Goal: Task Accomplishment & Management: Use online tool/utility

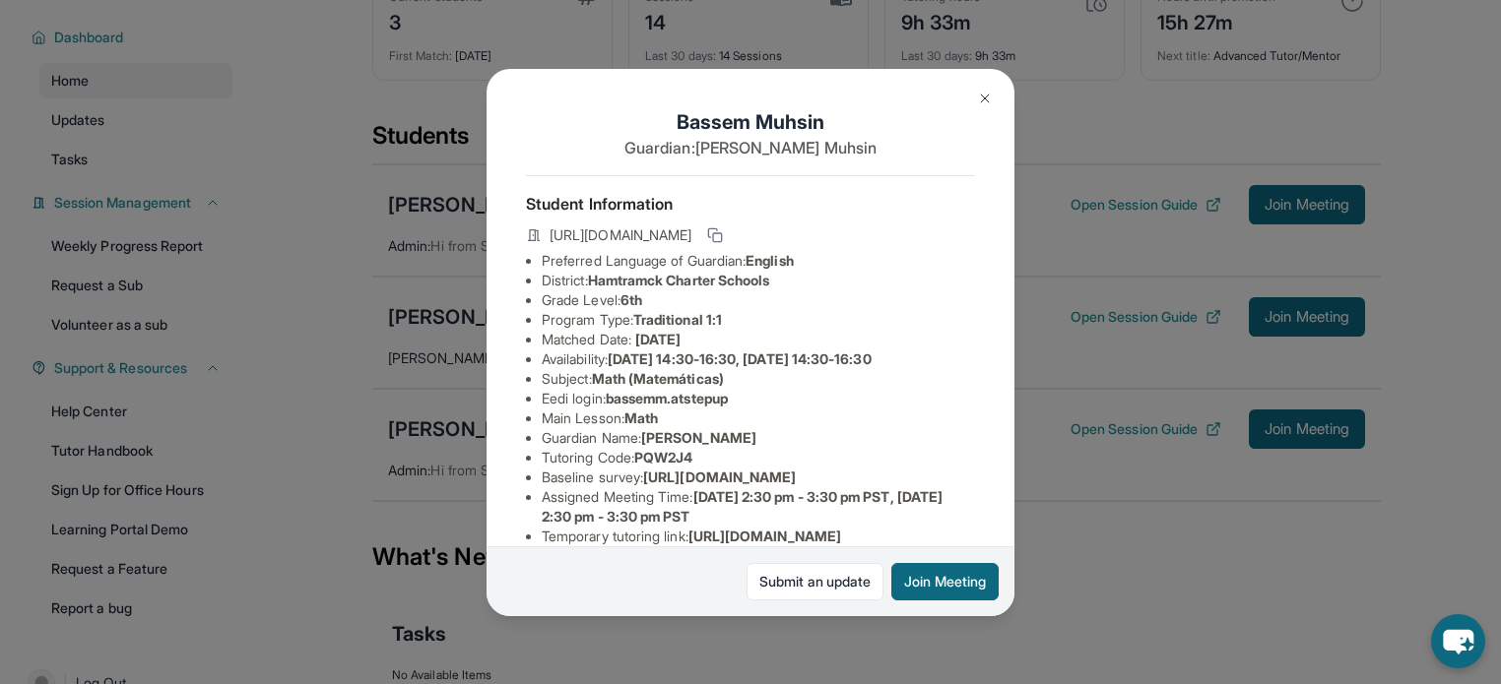
scroll to position [351, 0]
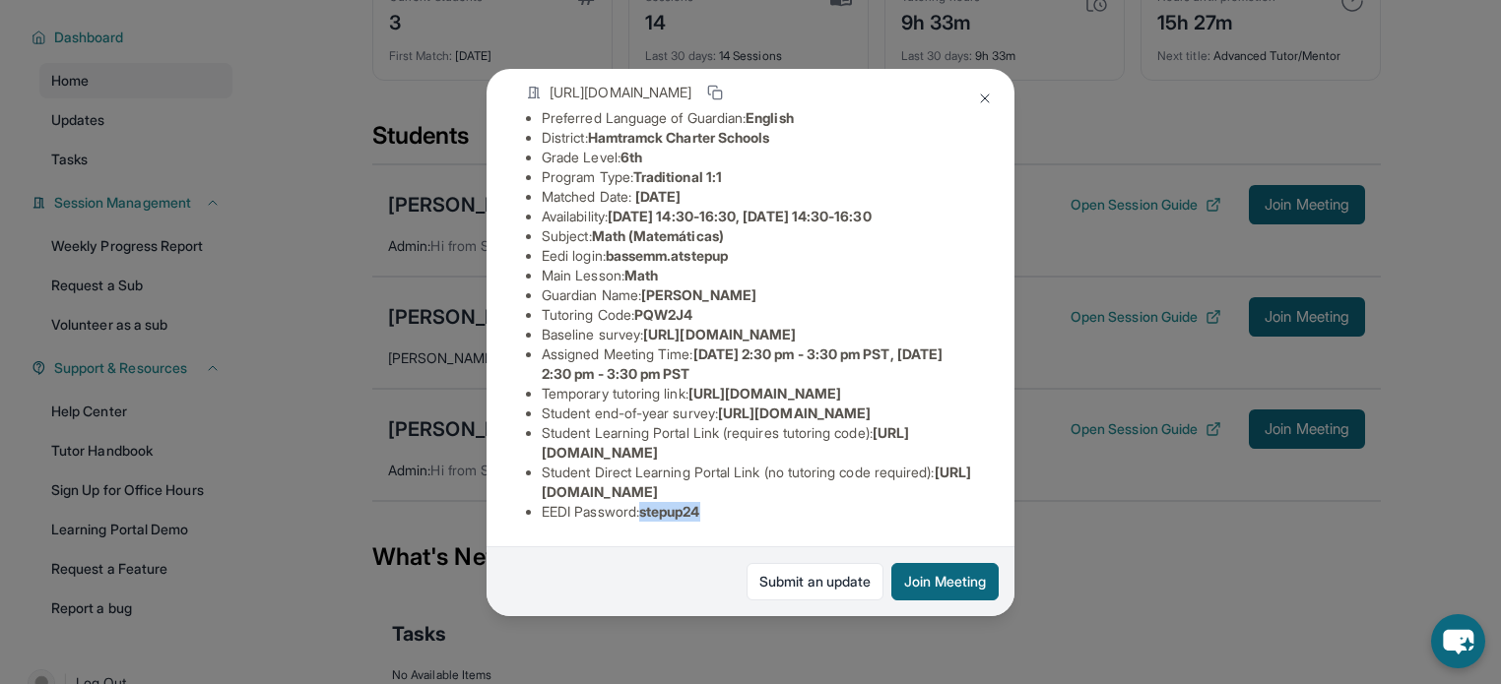
click at [862, 537] on div "Bassem Muhsin Guardian: Bassam Muhsin Student Information https://student-porta…" at bounding box center [750, 342] width 528 height 547
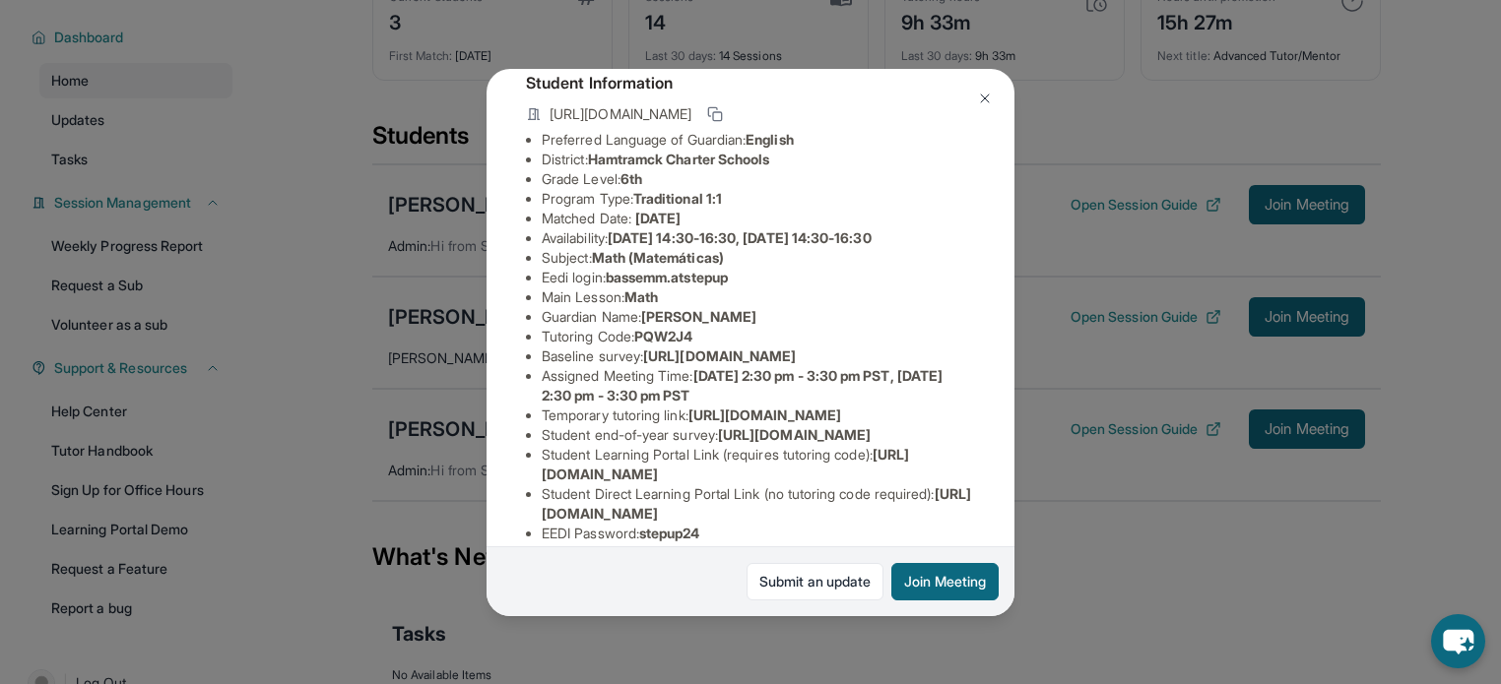
scroll to position [105, 0]
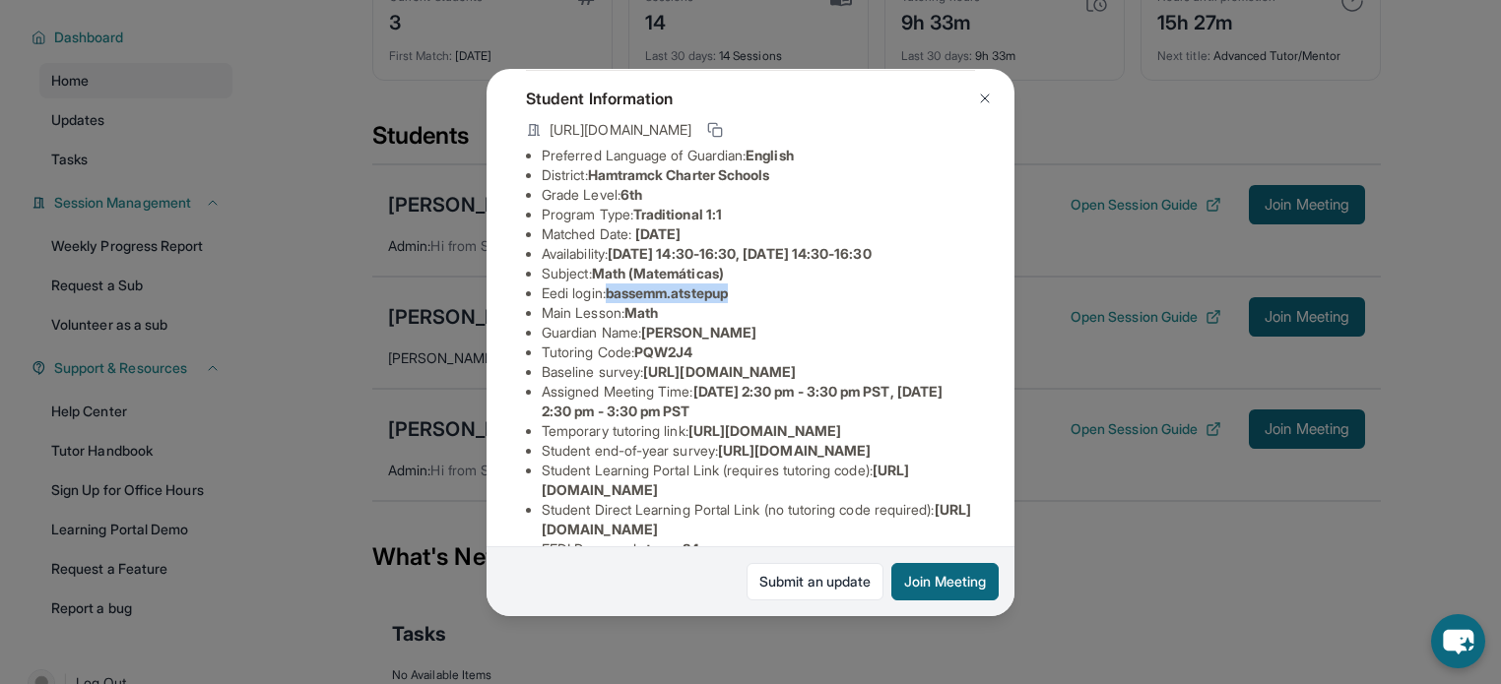
drag, startPoint x: 751, startPoint y: 306, endPoint x: 610, endPoint y: 313, distance: 141.0
click at [610, 303] on li "Eedi login : bassemm.atstepup" at bounding box center [758, 294] width 433 height 20
copy li "bassemm.atstepup"
click at [871, 343] on li "Guardian Name : Bassam Muhsin" at bounding box center [758, 333] width 433 height 20
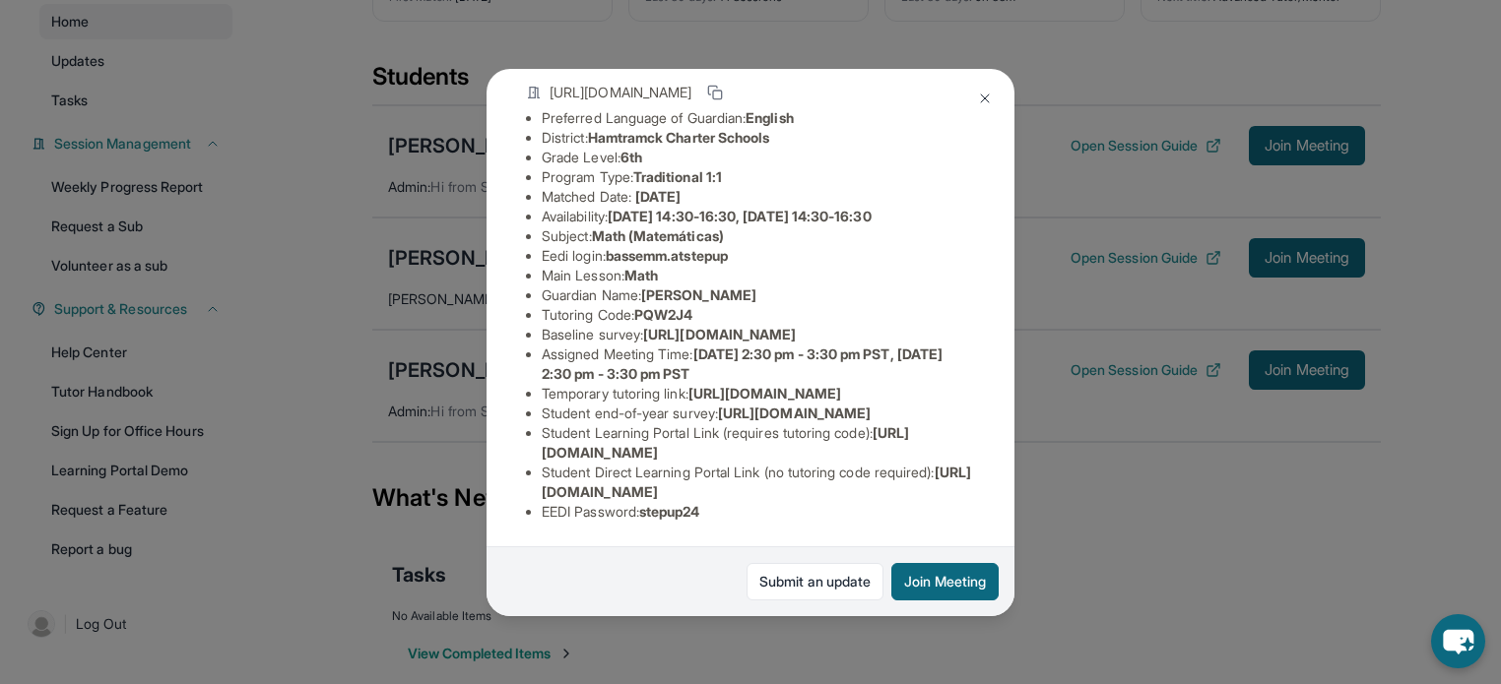
scroll to position [209, 0]
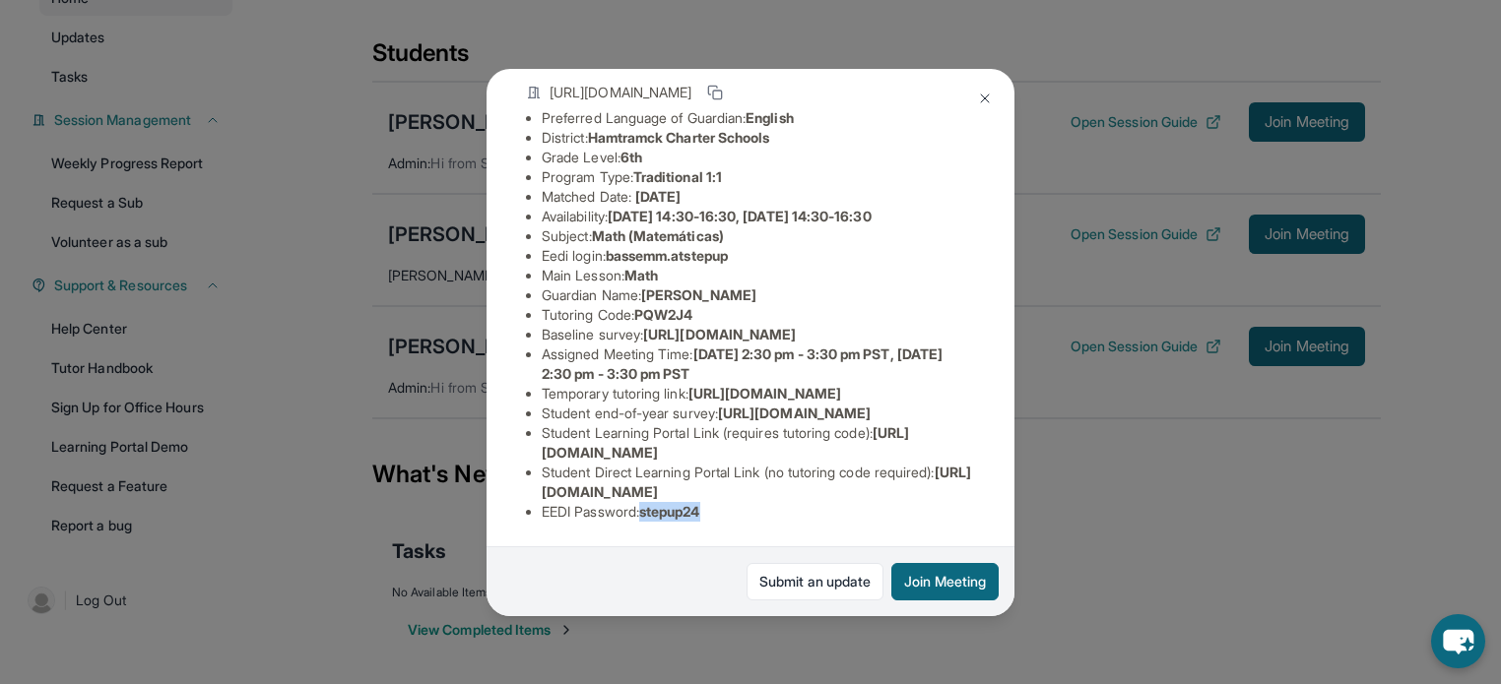
drag, startPoint x: 730, startPoint y: 503, endPoint x: 650, endPoint y: 498, distance: 79.9
click at [650, 502] on li "EEDI Password : stepup24" at bounding box center [758, 512] width 433 height 20
copy span "stepup24"
click at [989, 91] on img at bounding box center [985, 99] width 16 height 16
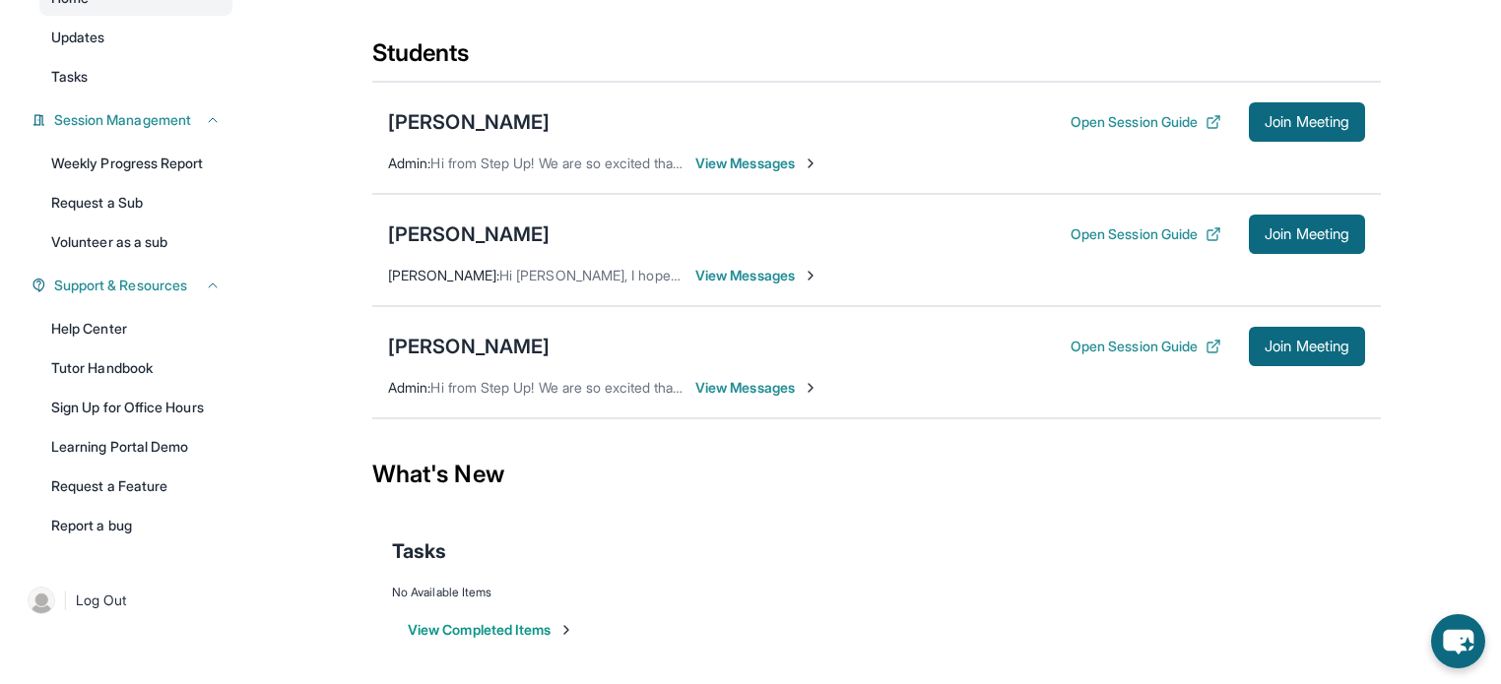
click at [911, 68] on div "Students" at bounding box center [876, 58] width 1008 height 43
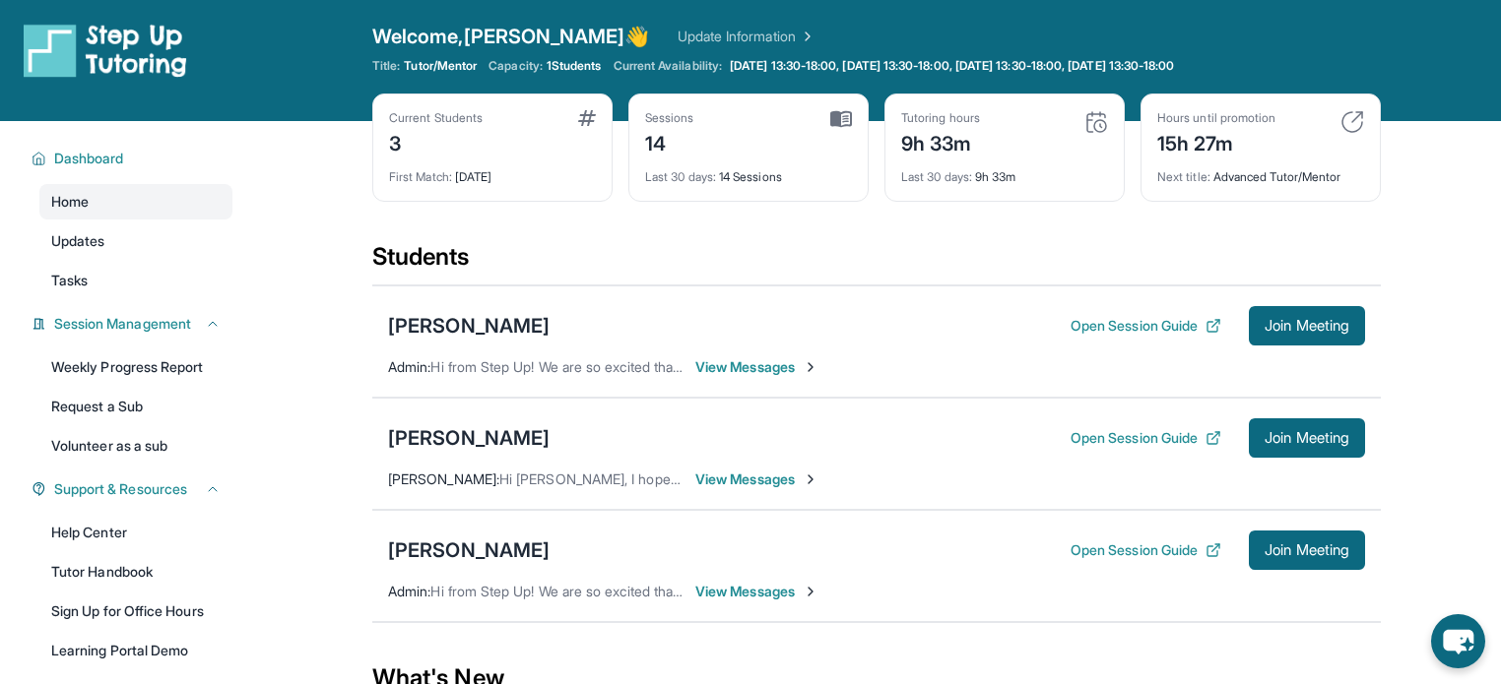
scroll to position [0, 0]
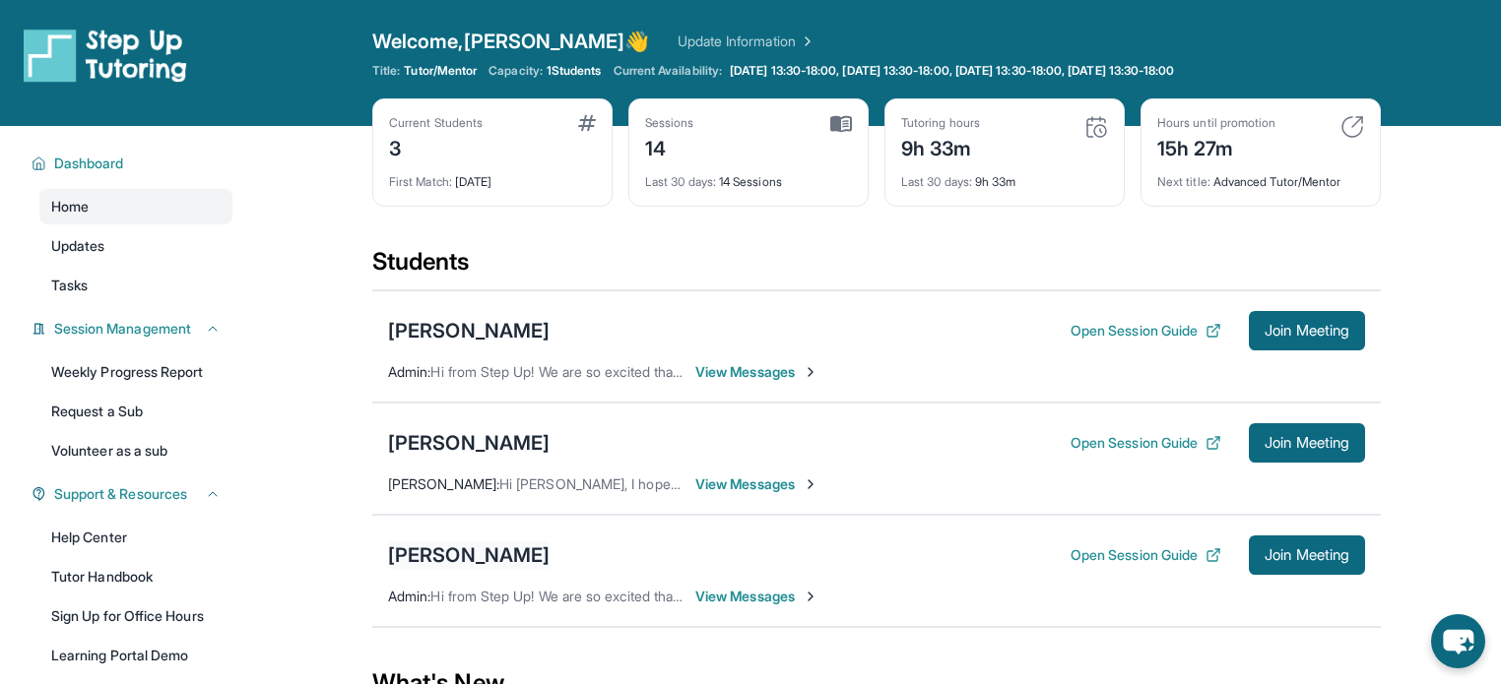
click at [516, 557] on div "[PERSON_NAME]" at bounding box center [468, 556] width 161 height 28
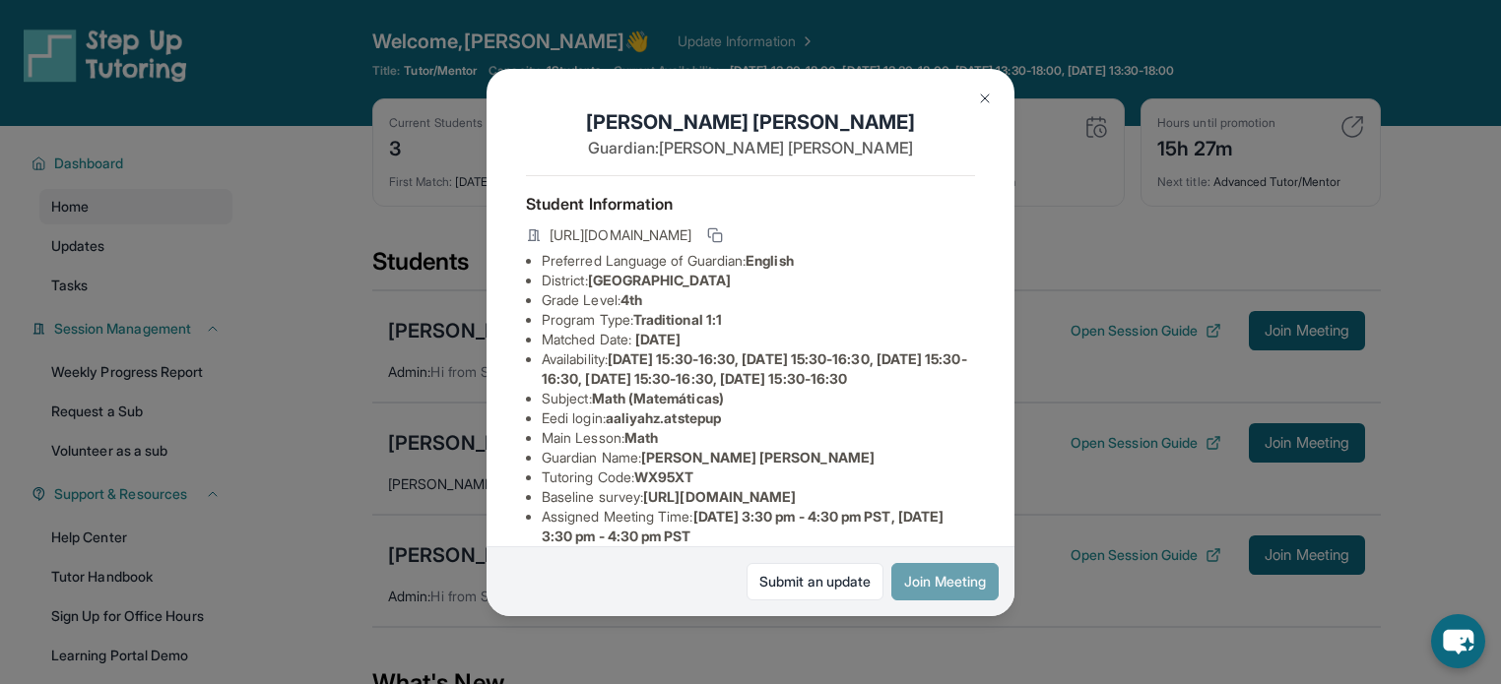
click at [951, 579] on button "Join Meeting" at bounding box center [944, 581] width 107 height 37
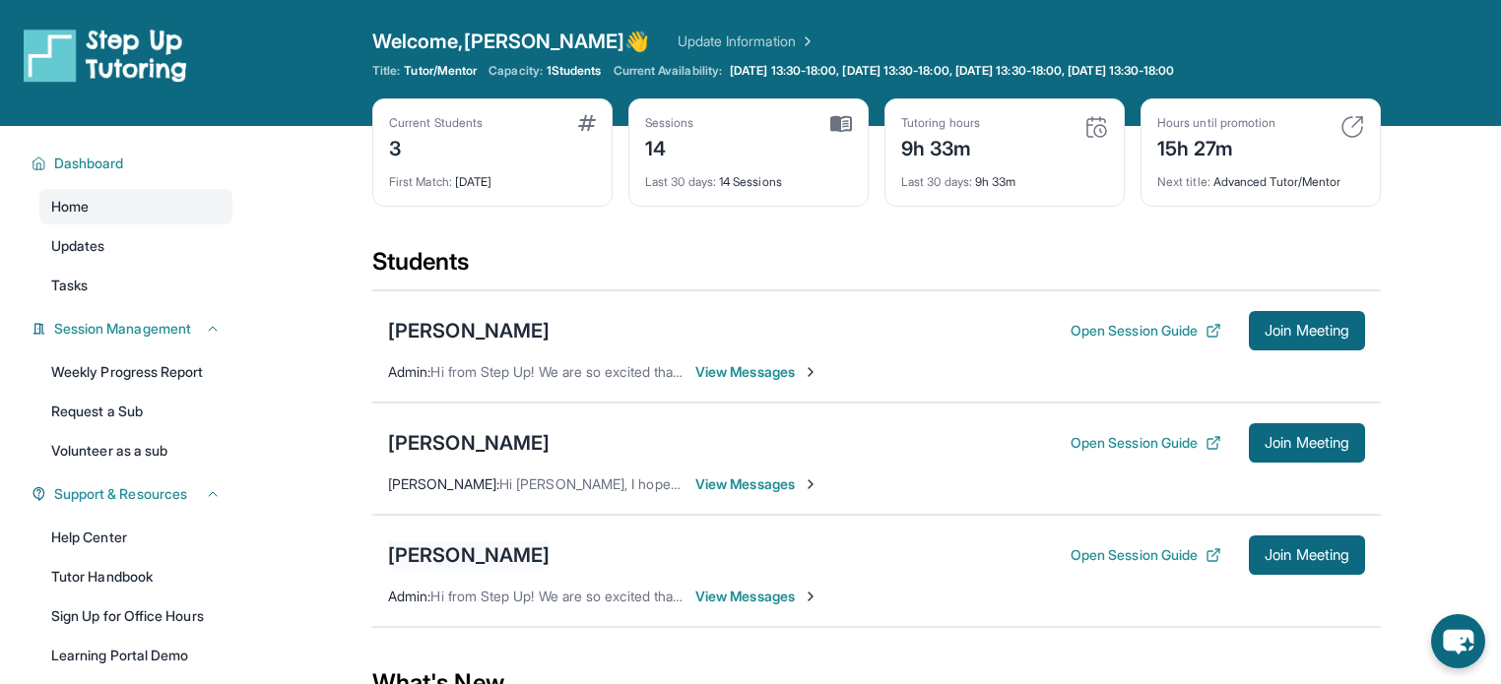
click at [484, 559] on div "[PERSON_NAME]" at bounding box center [468, 556] width 161 height 28
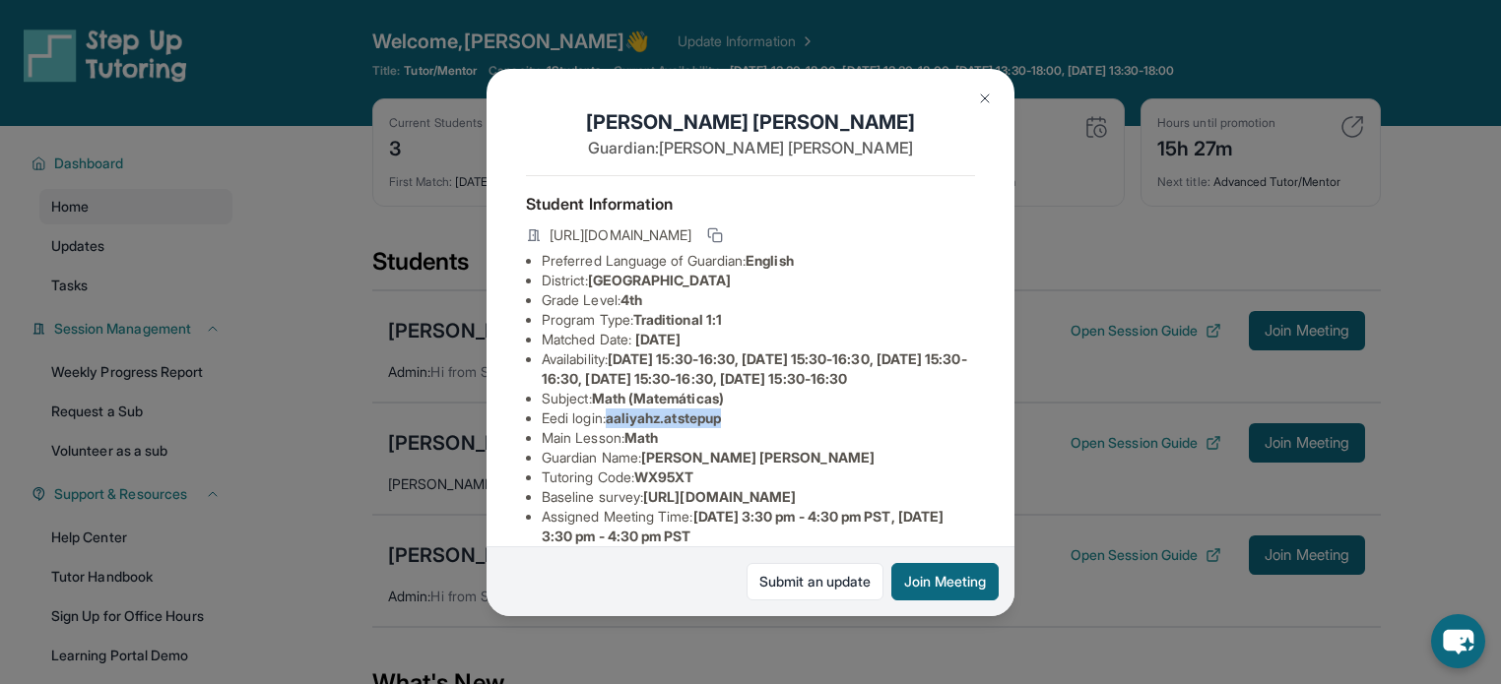
drag, startPoint x: 740, startPoint y: 455, endPoint x: 616, endPoint y: 456, distance: 124.1
click at [616, 428] on li "Eedi login : aaliyahz.atstepup" at bounding box center [758, 419] width 433 height 20
copy span "aaliyahz.atstepup"
click at [749, 448] on li "Main Lesson : Math" at bounding box center [758, 438] width 433 height 20
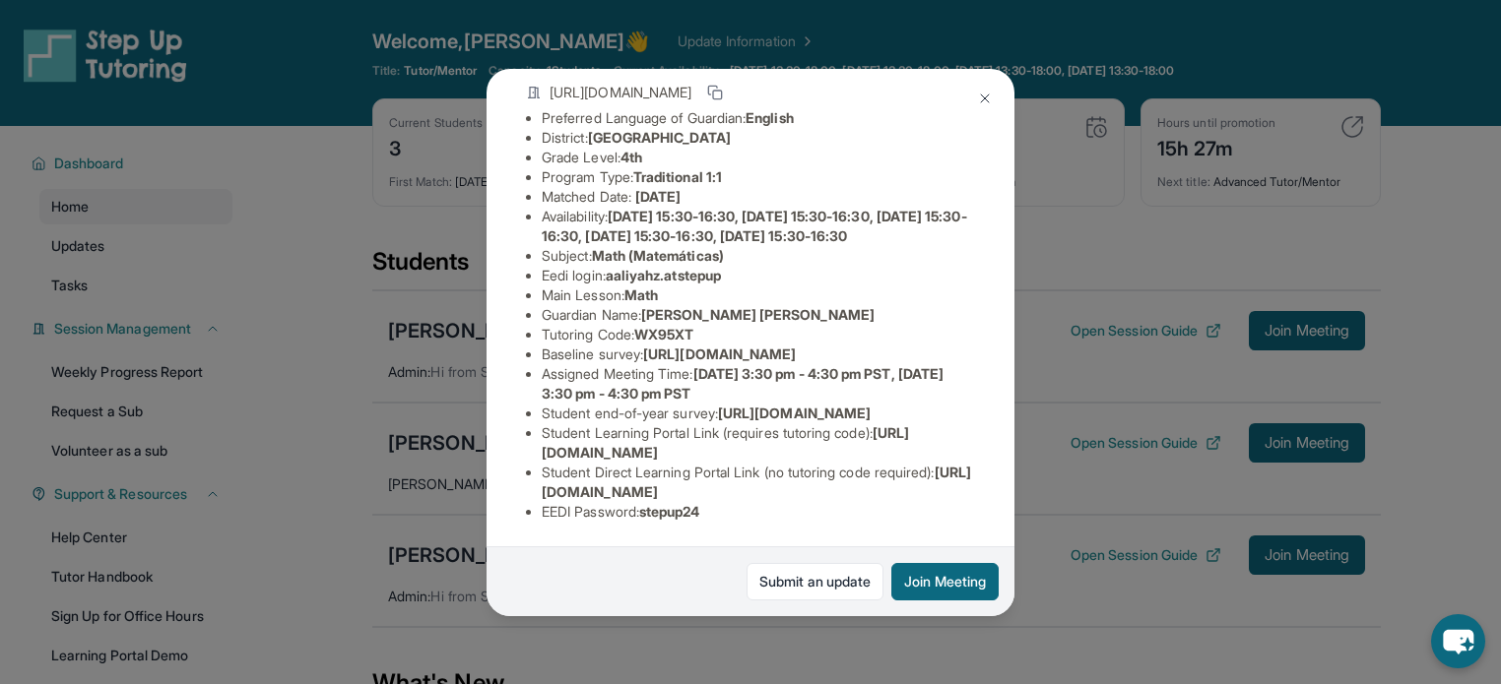
scroll to position [315, 0]
drag, startPoint x: 721, startPoint y: 519, endPoint x: 650, endPoint y: 515, distance: 71.0
click at [650, 515] on li "EEDI Password : stepup24" at bounding box center [758, 512] width 433 height 20
copy span "stepup24"
